Goal: Task Accomplishment & Management: Use online tool/utility

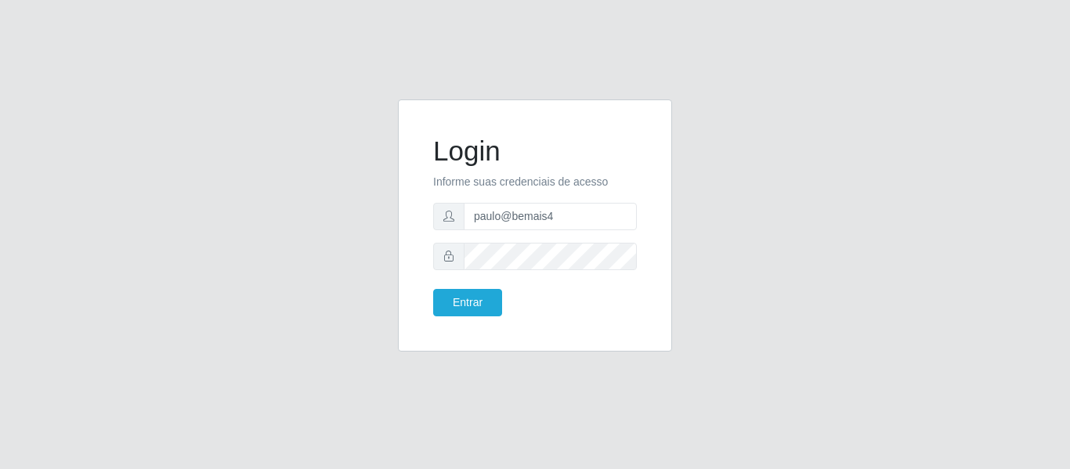
click at [555, 226] on input "paulo@bemais4" at bounding box center [550, 216] width 173 height 27
drag, startPoint x: 0, startPoint y: 0, endPoint x: 468, endPoint y: 230, distance: 521.3
click at [468, 230] on form "Login Informe suas credenciais de acesso paulo@bemais4 Entrar" at bounding box center [535, 226] width 204 height 182
click at [392, 81] on div "Login Informe suas credenciais de acesso julio Entrar" at bounding box center [535, 234] width 1070 height 469
click at [541, 212] on input "julio" at bounding box center [550, 216] width 173 height 27
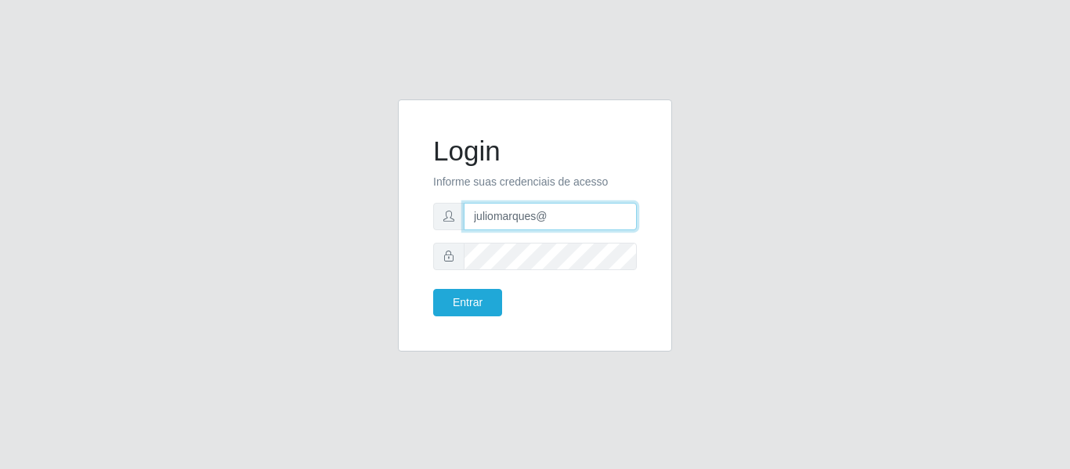
type input "juliomarques@carone"
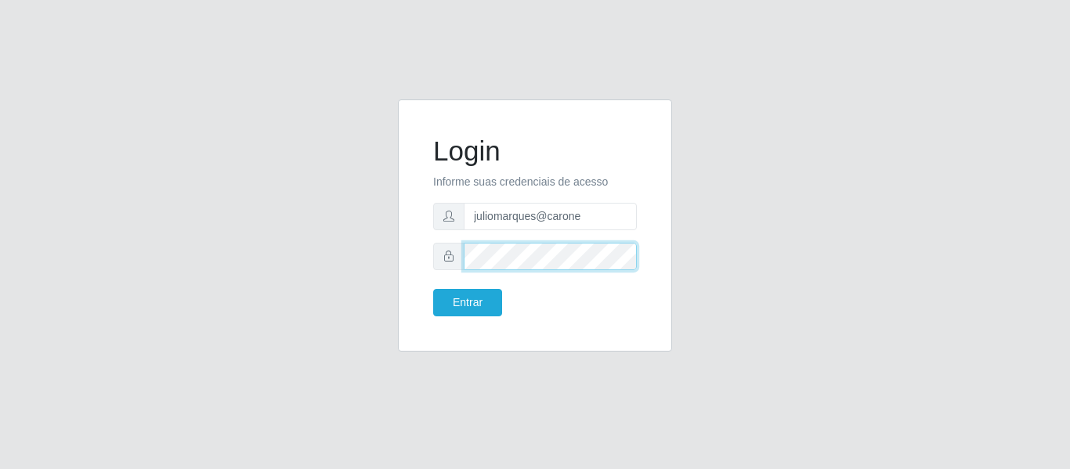
click at [452, 249] on div at bounding box center [535, 256] width 204 height 27
click at [433, 289] on button "Entrar" at bounding box center [467, 302] width 69 height 27
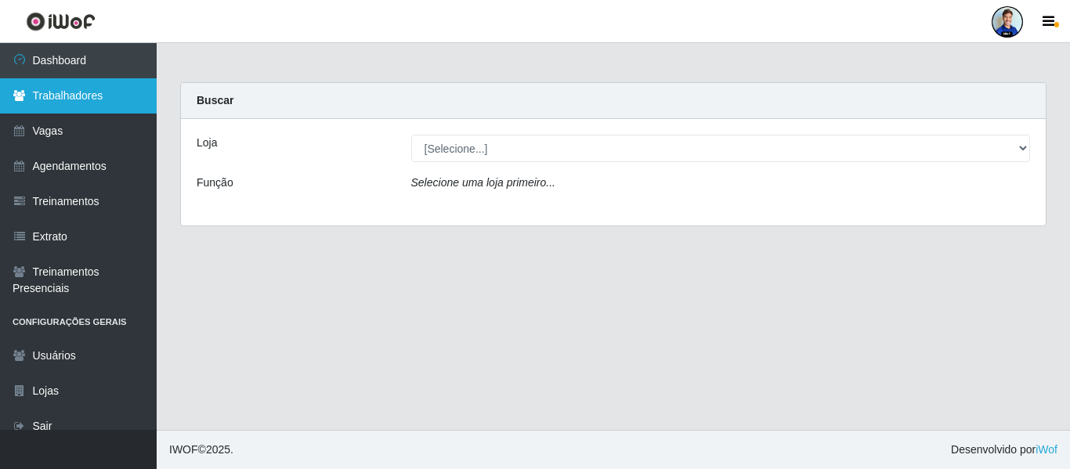
click at [67, 86] on link "Trabalhadores" at bounding box center [78, 95] width 157 height 35
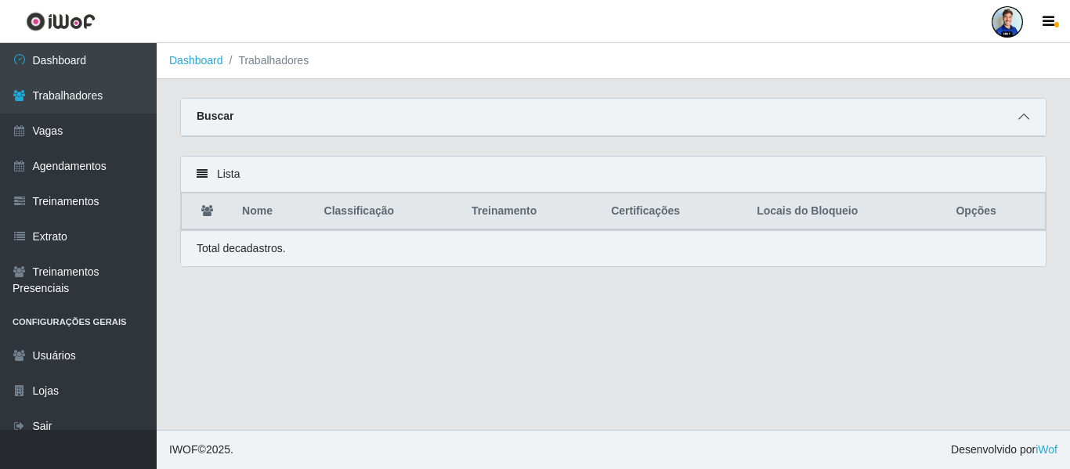
click at [1023, 114] on icon at bounding box center [1023, 116] width 11 height 11
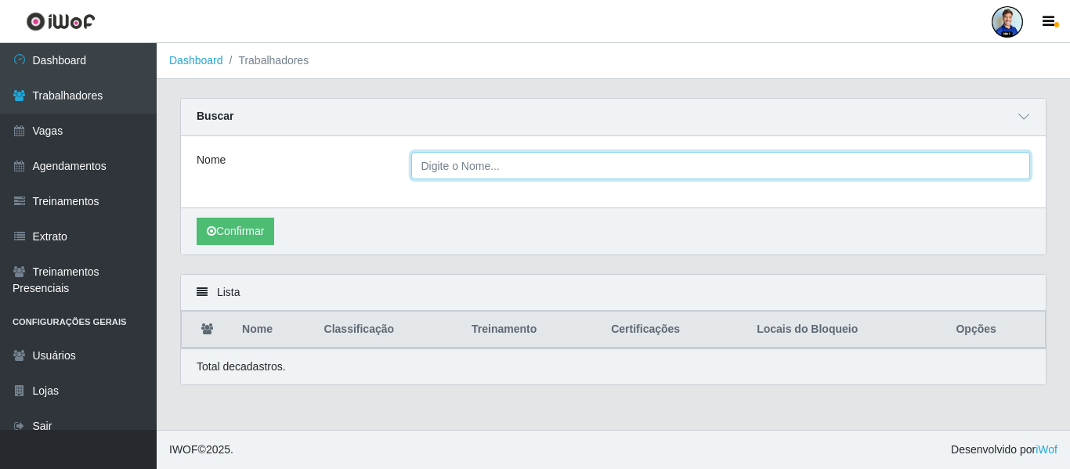
click at [447, 168] on input "Nome" at bounding box center [721, 165] width 620 height 27
paste input "[PERSON_NAME]"
type input "[PERSON_NAME]"
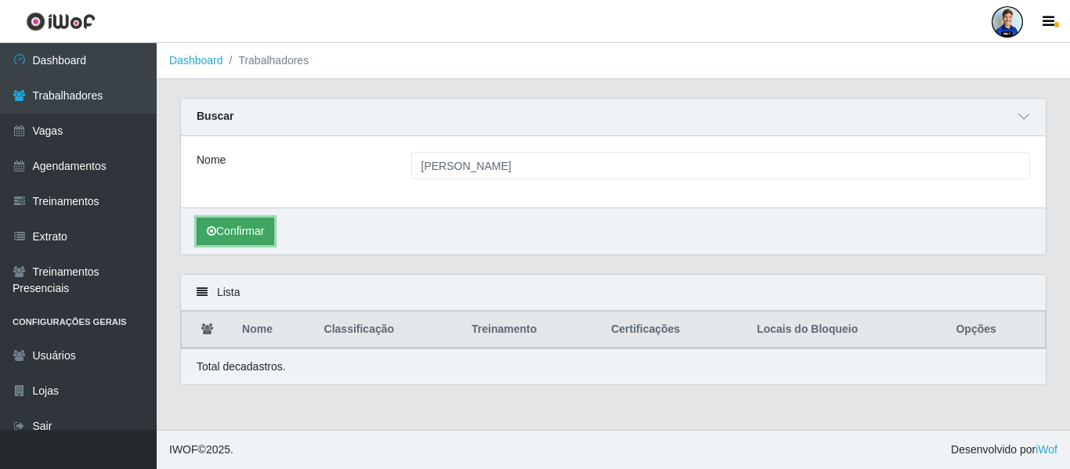
click at [258, 227] on button "Confirmar" at bounding box center [236, 231] width 78 height 27
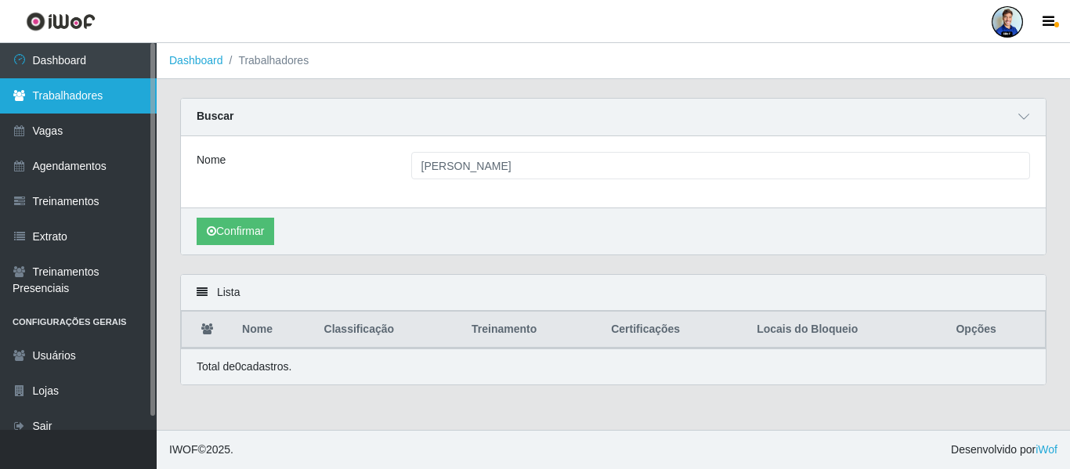
click at [119, 96] on link "Trabalhadores" at bounding box center [78, 95] width 157 height 35
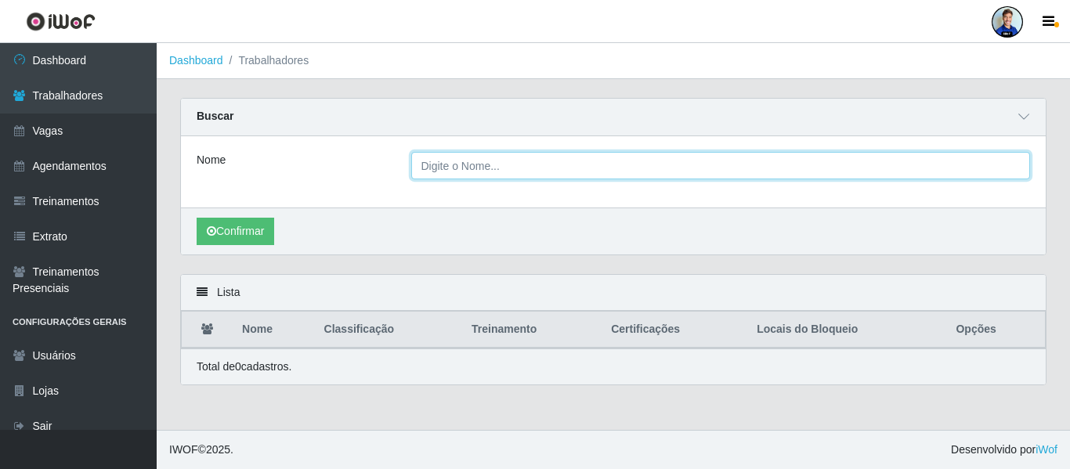
click at [476, 172] on input "Nome" at bounding box center [721, 165] width 620 height 27
paste input "[PERSON_NAME]"
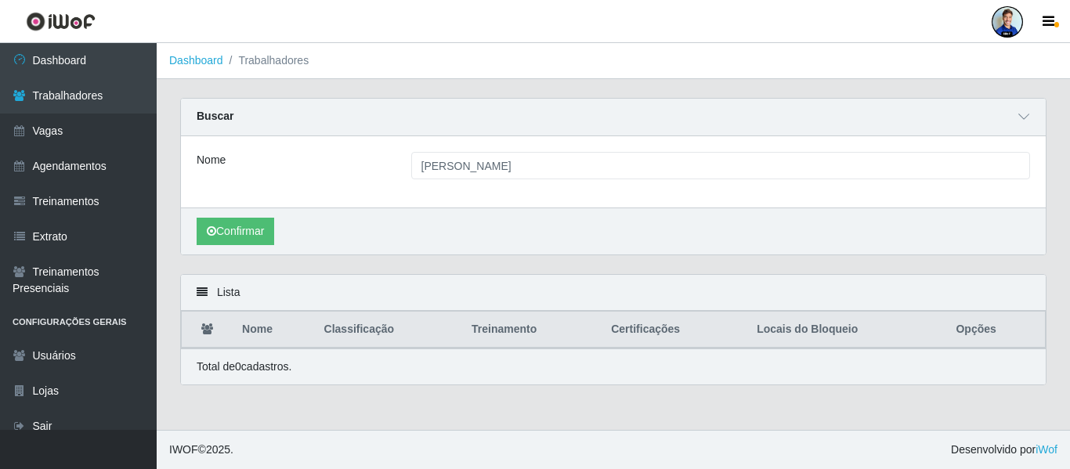
click at [265, 218] on div "Confirmar" at bounding box center [613, 231] width 865 height 47
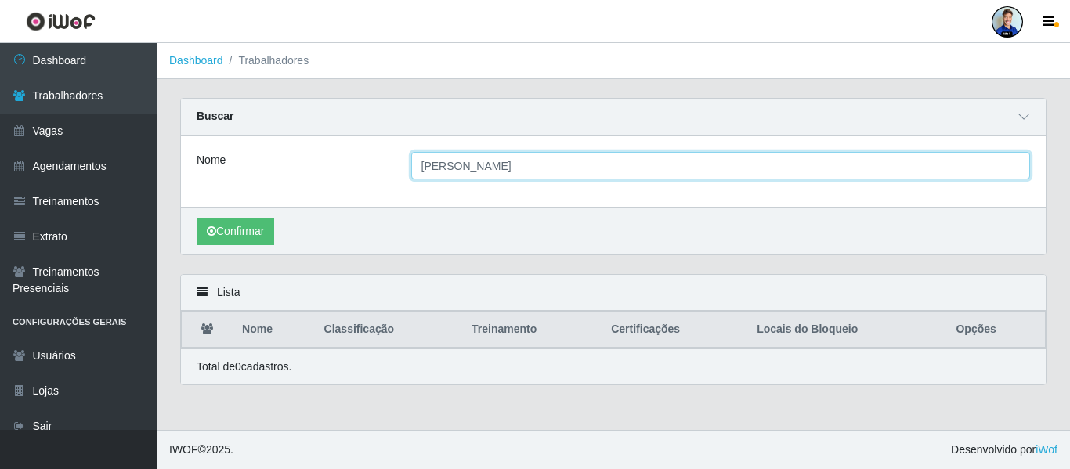
drag, startPoint x: 554, startPoint y: 169, endPoint x: 456, endPoint y: 170, distance: 97.9
click at [456, 170] on input "[PERSON_NAME]" at bounding box center [721, 165] width 620 height 27
click at [197, 218] on button "Confirmar" at bounding box center [236, 231] width 78 height 27
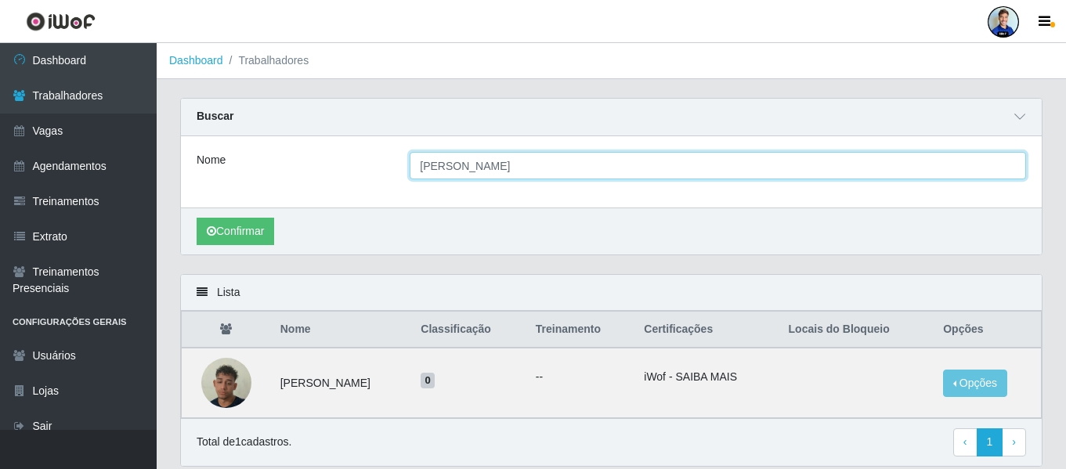
scroll to position [56, 0]
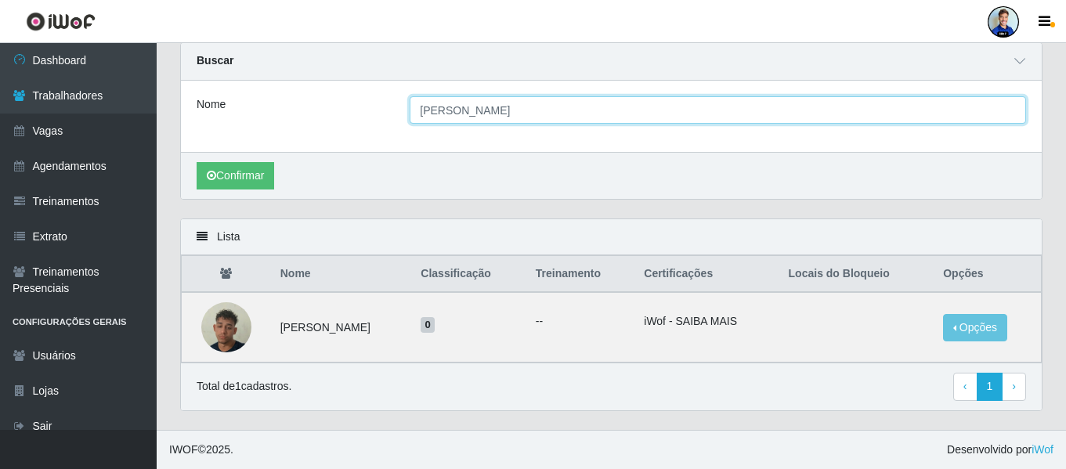
drag, startPoint x: 479, startPoint y: 108, endPoint x: 297, endPoint y: 107, distance: 181.8
click at [297, 107] on div "Nome [PERSON_NAME]" at bounding box center [611, 109] width 853 height 27
paste input "os [DEMOGRAPHIC_DATA][PERSON_NAME]"
type input "[PERSON_NAME]"
click at [197, 162] on button "Confirmar" at bounding box center [236, 175] width 78 height 27
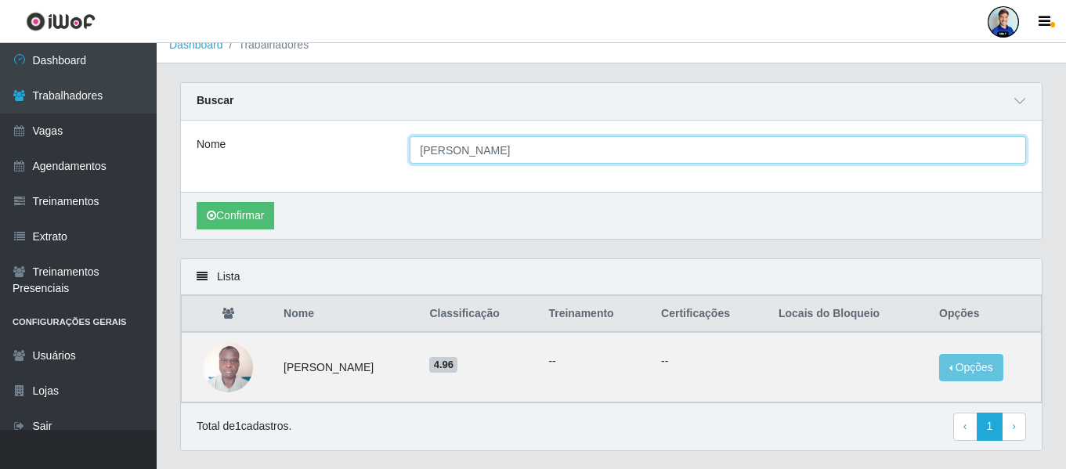
scroll to position [39, 0]
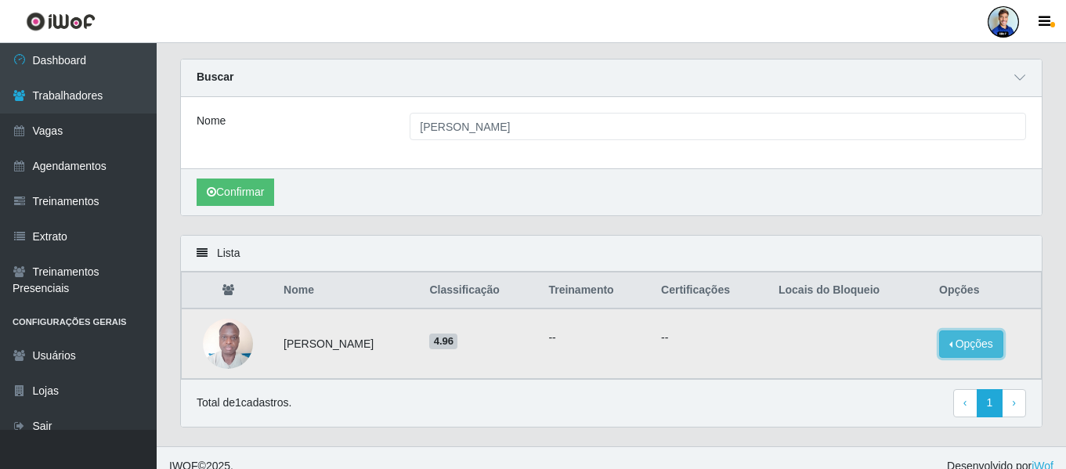
click at [963, 349] on button "Opções" at bounding box center [971, 344] width 64 height 27
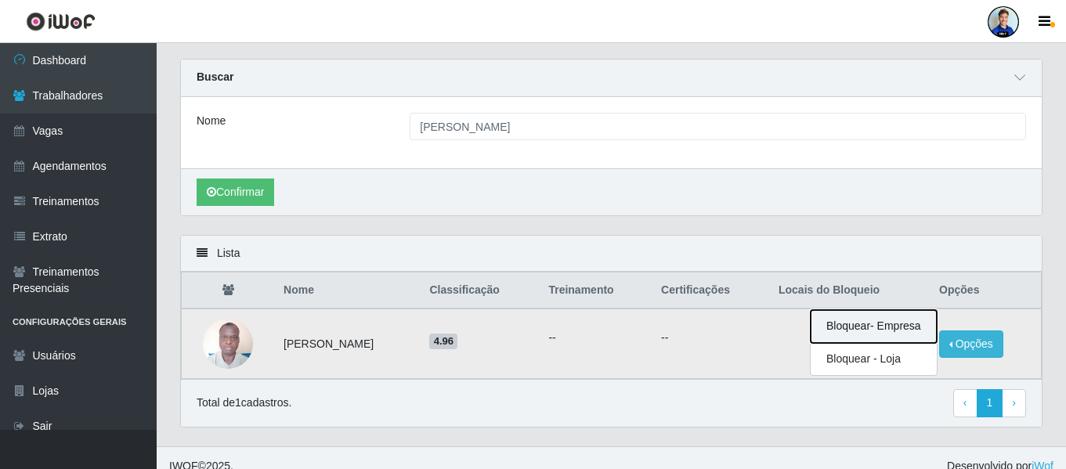
click at [902, 333] on button "Bloquear - Empresa" at bounding box center [874, 326] width 126 height 33
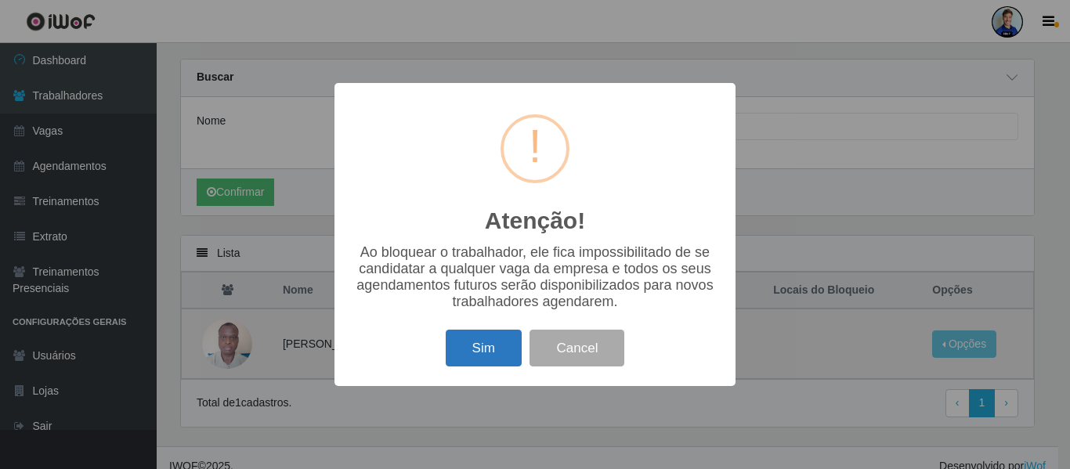
click at [475, 353] on button "Sim" at bounding box center [484, 348] width 76 height 37
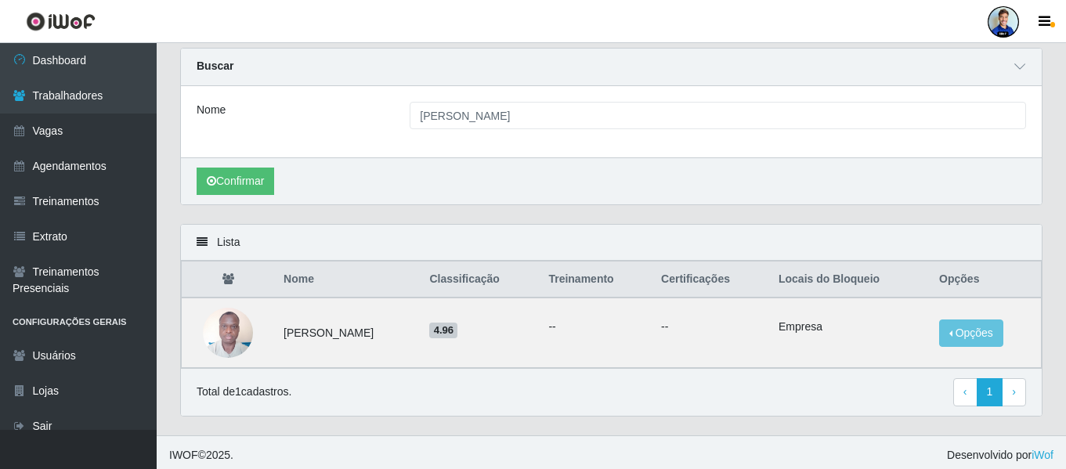
scroll to position [49, 0]
